Goal: Navigation & Orientation: Find specific page/section

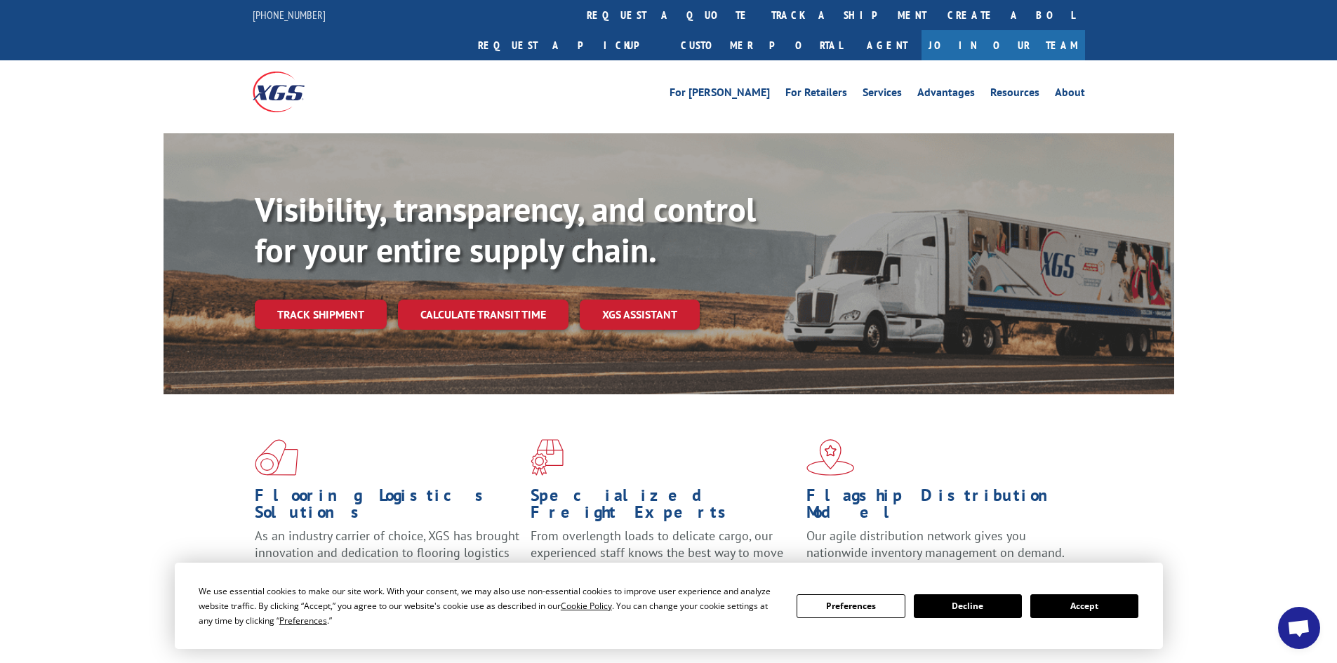
click at [1100, 606] on button "Accept" at bounding box center [1084, 606] width 108 height 24
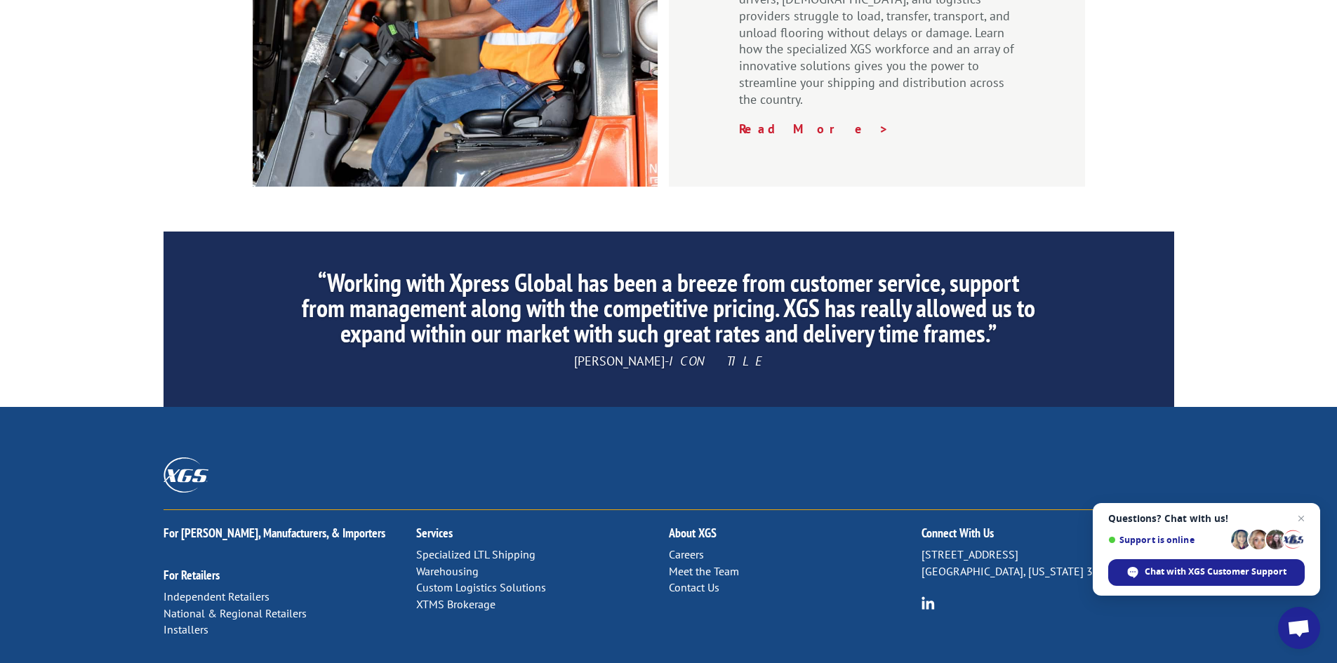
scroll to position [2114, 0]
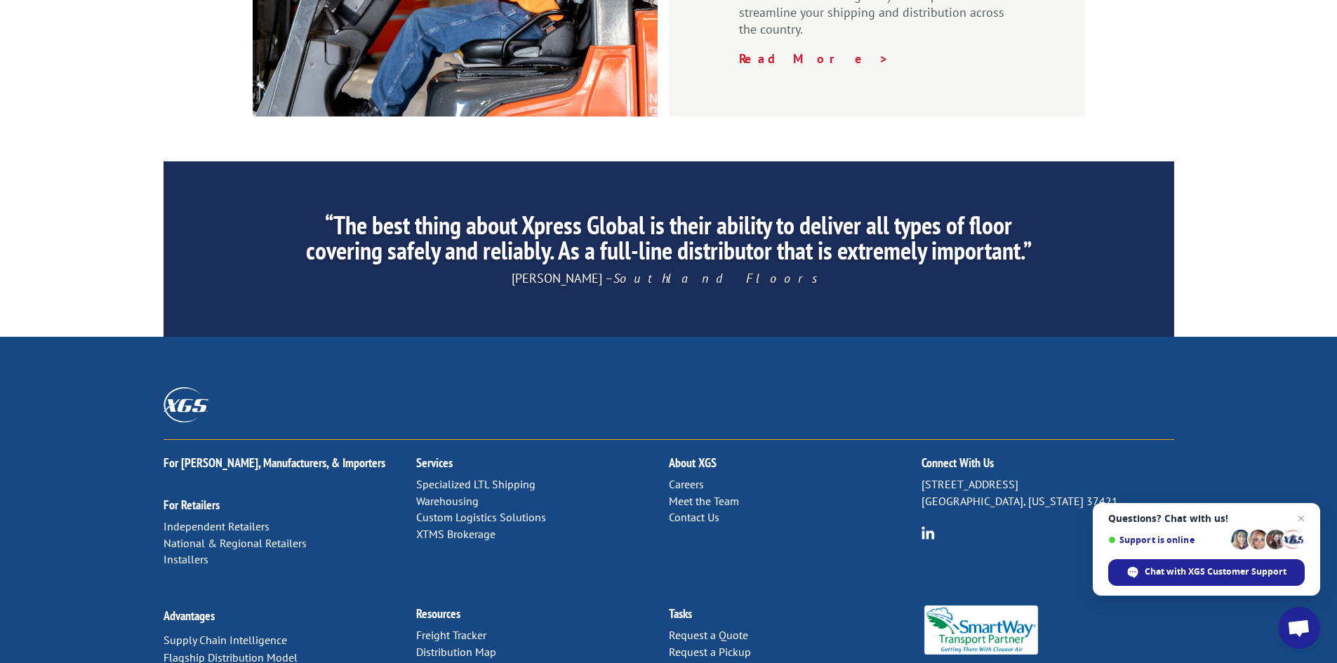
click at [486, 477] on link "Specialized LTL Shipping" at bounding box center [475, 484] width 119 height 14
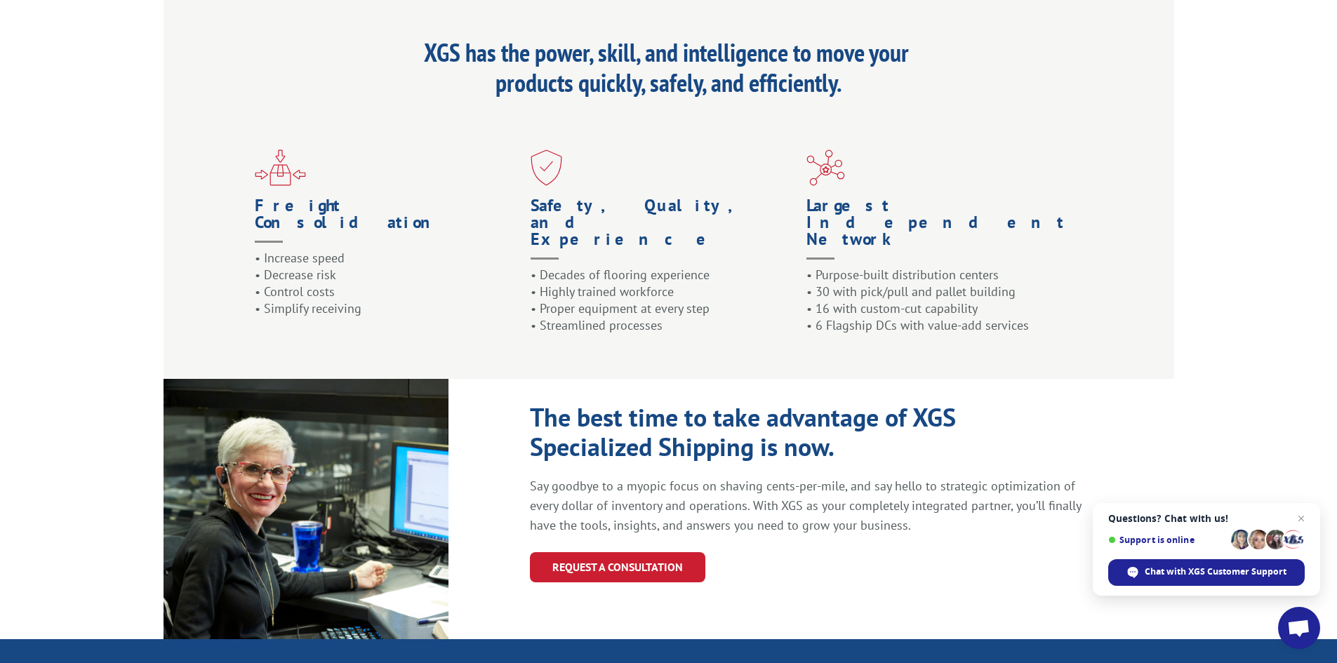
scroll to position [1528, 0]
